Goal: Information Seeking & Learning: Learn about a topic

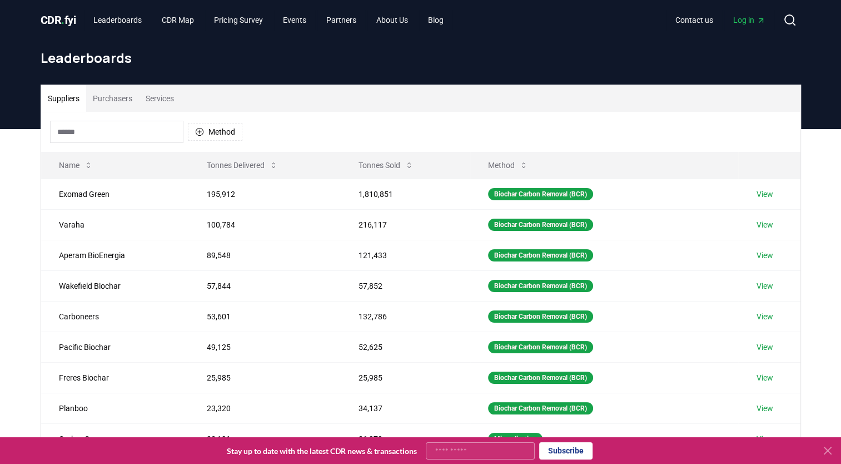
click at [108, 100] on button "Purchasers" at bounding box center [112, 98] width 53 height 27
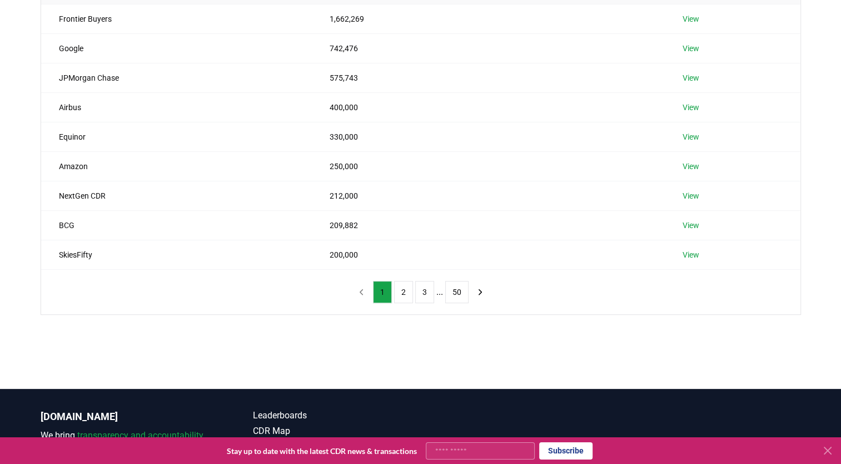
scroll to position [257, 0]
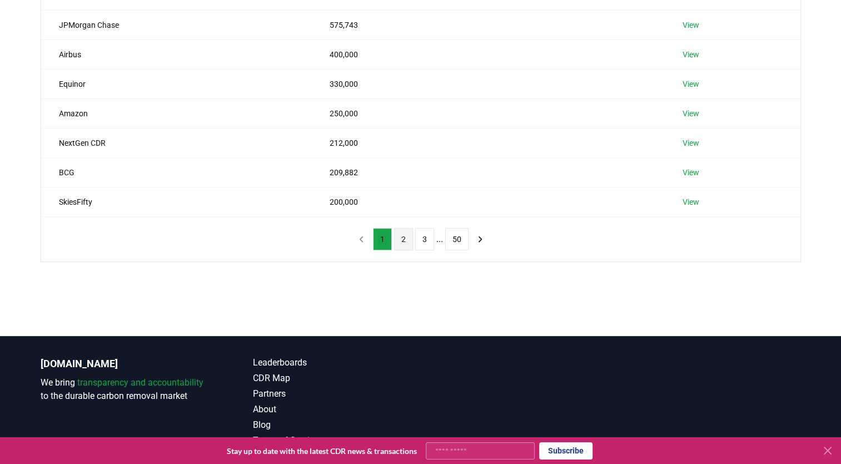
click at [404, 240] on button "2" at bounding box center [403, 239] width 19 height 22
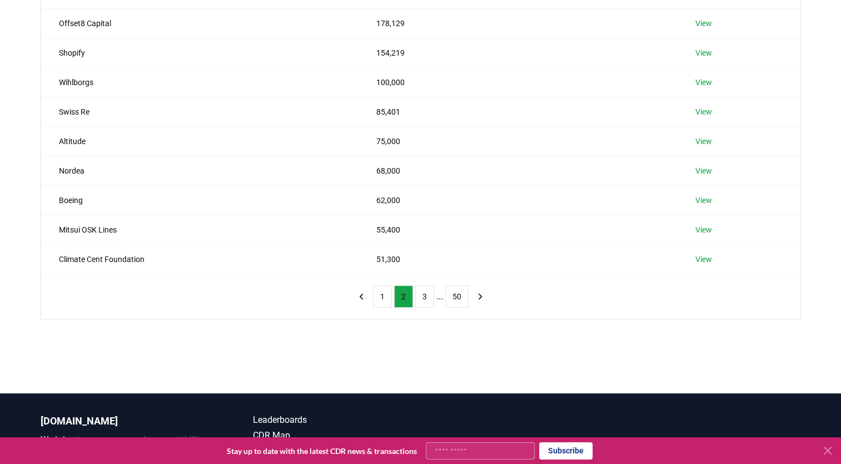
scroll to position [205, 0]
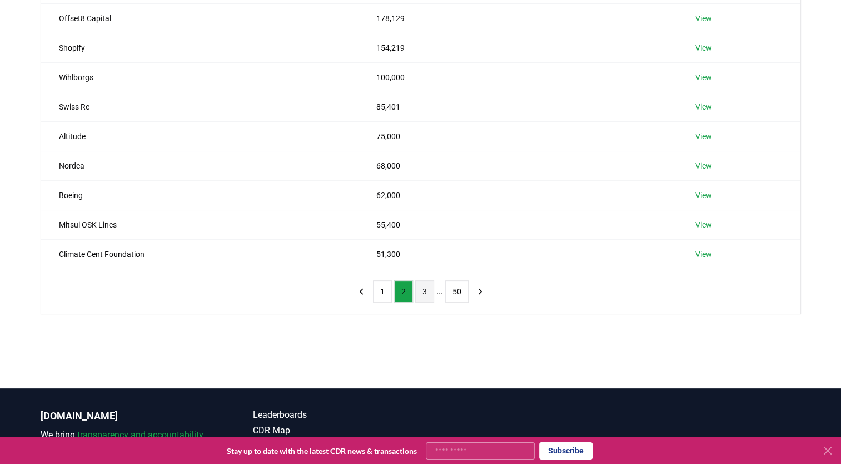
click at [429, 290] on button "3" at bounding box center [424, 291] width 19 height 22
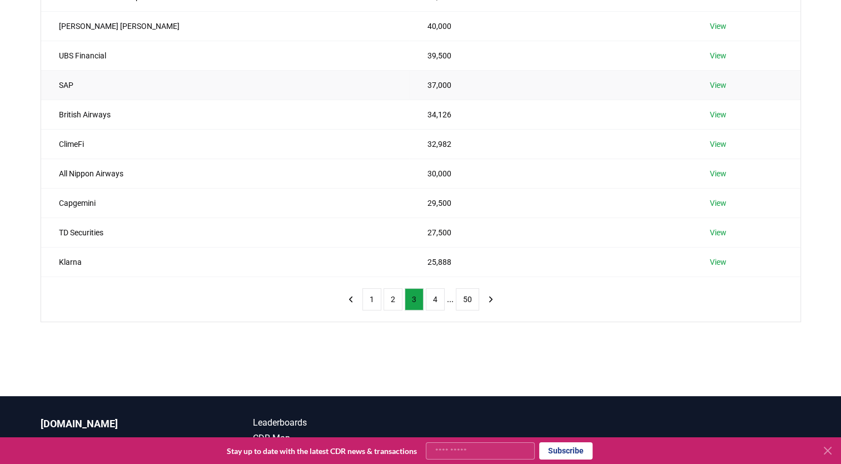
scroll to position [198, 0]
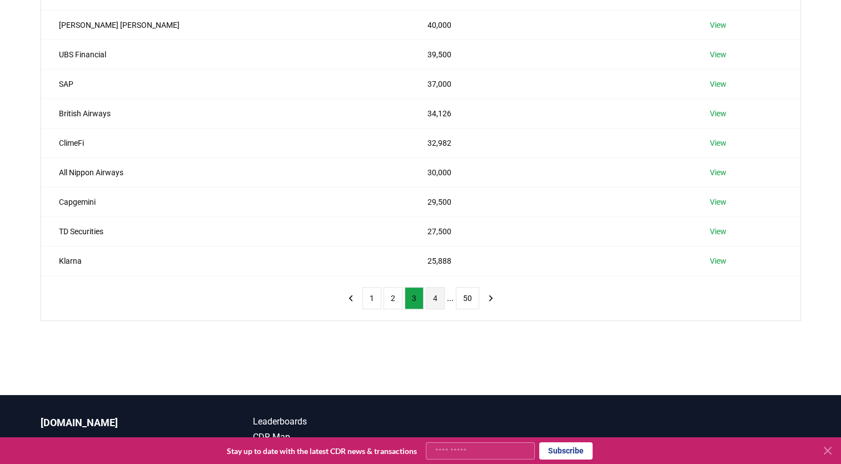
click at [438, 301] on button "4" at bounding box center [435, 298] width 19 height 22
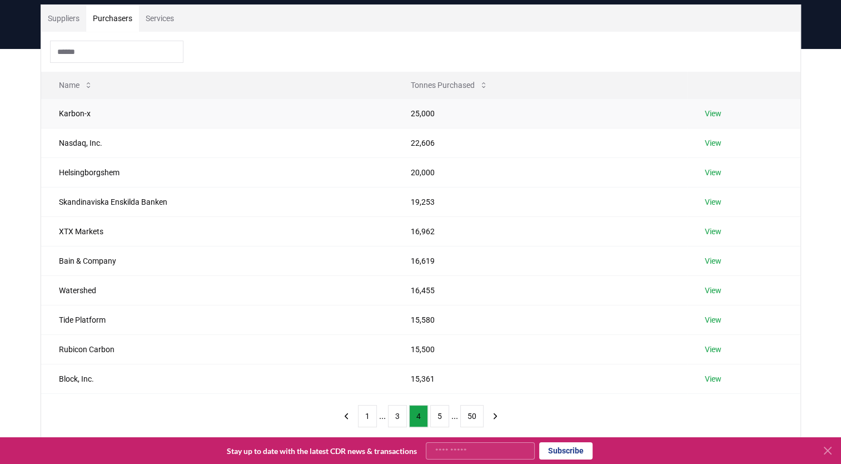
scroll to position [80, 0]
click at [438, 414] on button "5" at bounding box center [439, 416] width 19 height 22
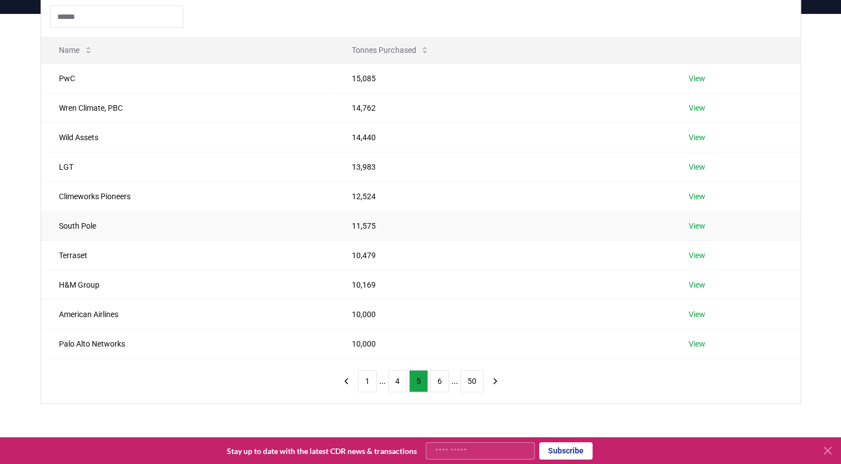
scroll to position [117, 0]
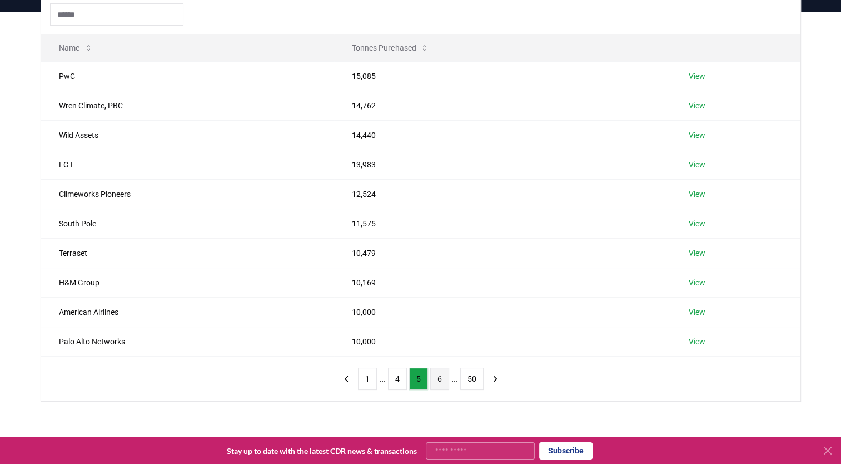
click at [443, 378] on button "6" at bounding box center [439, 379] width 19 height 22
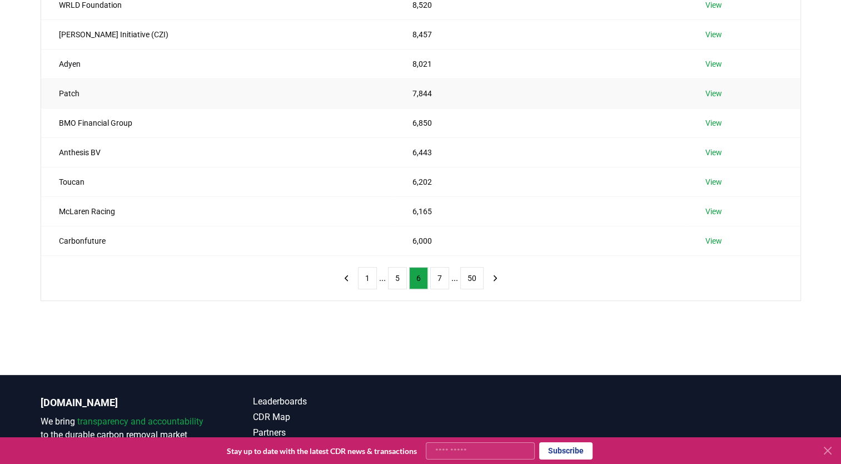
scroll to position [220, 0]
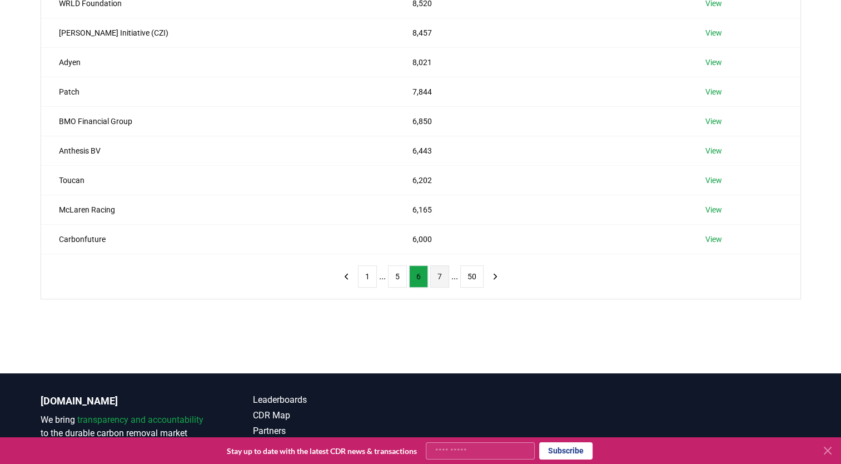
click at [435, 275] on button "7" at bounding box center [439, 276] width 19 height 22
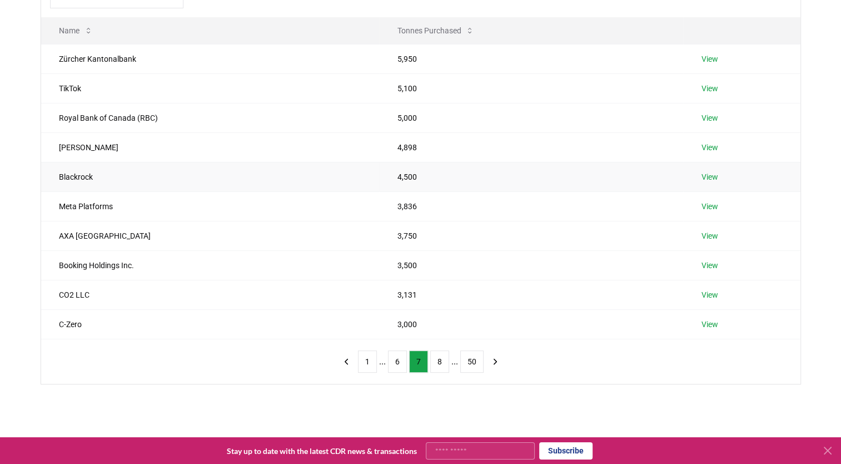
scroll to position [135, 0]
click at [404, 177] on td "4,500" at bounding box center [531, 175] width 304 height 29
drag, startPoint x: 414, startPoint y: 177, endPoint x: 389, endPoint y: 180, distance: 25.8
click at [389, 180] on td "4,500" at bounding box center [531, 175] width 304 height 29
click at [711, 176] on link "View" at bounding box center [709, 176] width 17 height 11
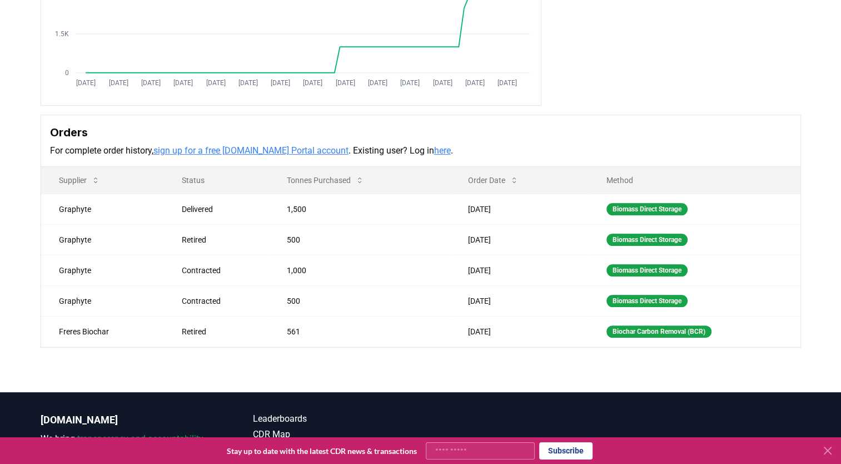
scroll to position [305, 0]
